Goal: Navigation & Orientation: Find specific page/section

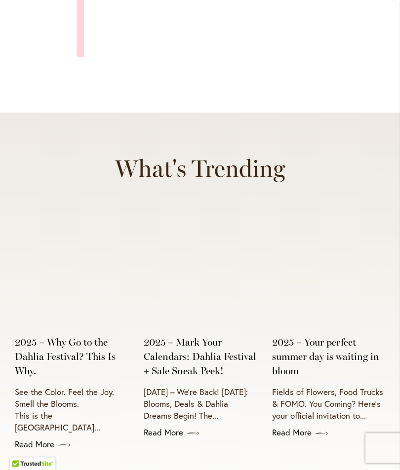
scroll to position [3481, 0]
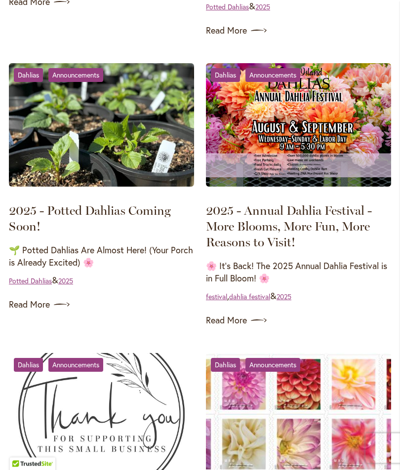
scroll to position [439, 0]
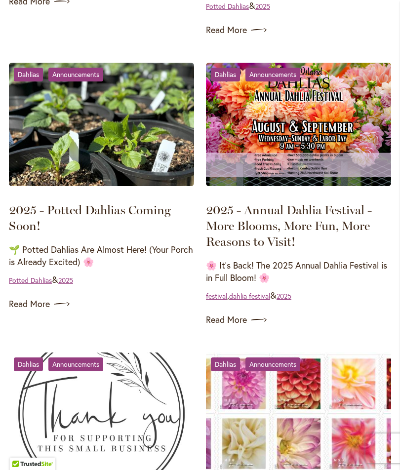
click at [234, 322] on link "Read More" at bounding box center [298, 320] width 185 height 16
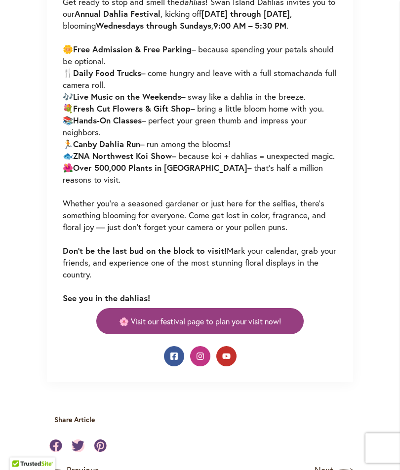
scroll to position [669, 0]
click at [193, 319] on span "🌸 Visit our festival page to plan your visit now!" at bounding box center [200, 320] width 162 height 11
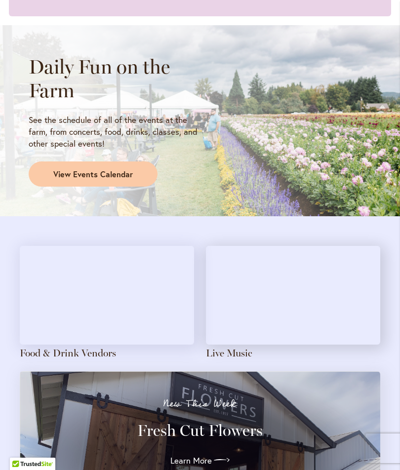
scroll to position [774, 0]
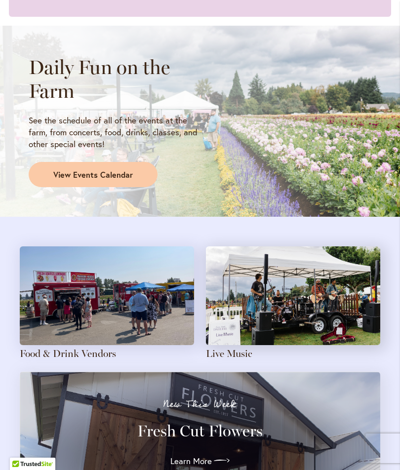
click at [87, 164] on link "View Events Calendar" at bounding box center [93, 175] width 129 height 26
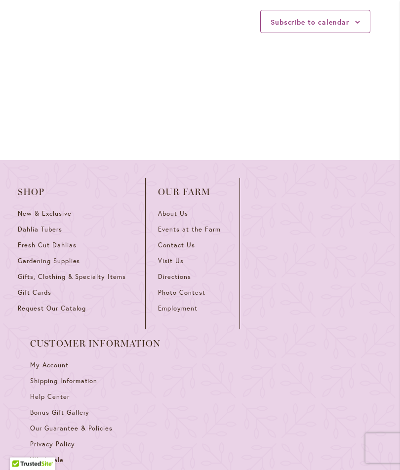
scroll to position [1438, 0]
click at [177, 273] on link "Visit Us" at bounding box center [192, 265] width 69 height 16
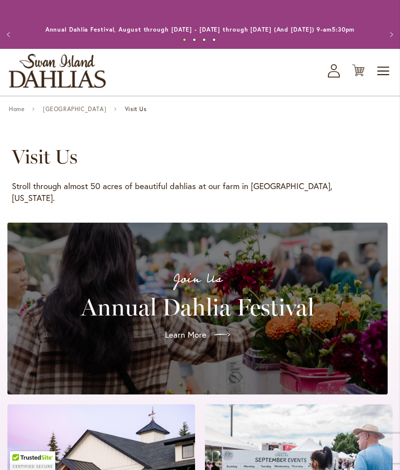
click at [383, 76] on span "Toggle Nav" at bounding box center [383, 71] width 15 height 20
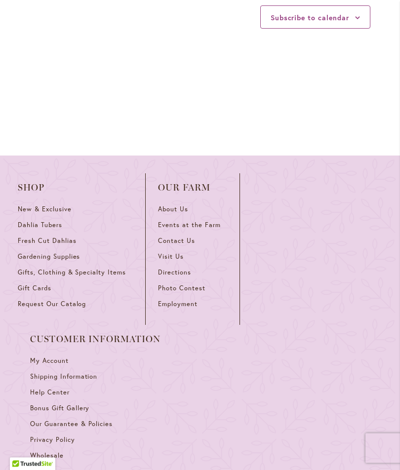
scroll to position [1443, 0]
click at [172, 276] on span "Directions" at bounding box center [174, 272] width 33 height 8
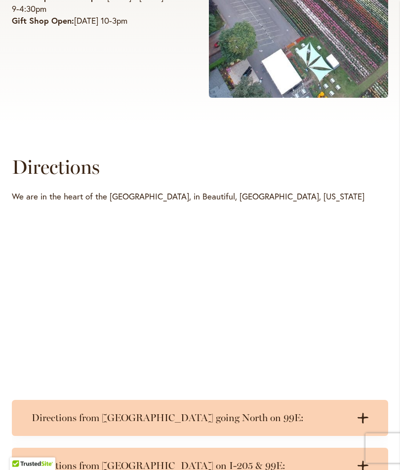
scroll to position [323, 0]
click at [278, 468] on div "Directions from [GEOGRAPHIC_DATA] on I-205 & 99E: .cls-1 { fill: #3c2616; strok…" at bounding box center [200, 466] width 376 height 36
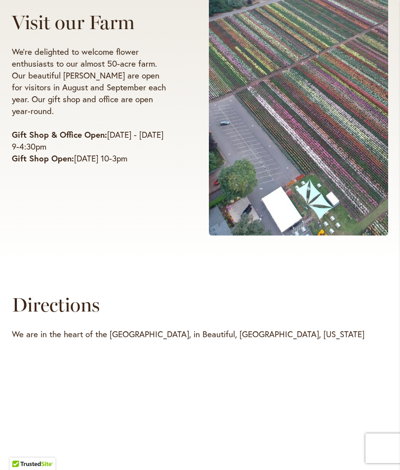
scroll to position [187, 0]
